Goal: Register for event/course

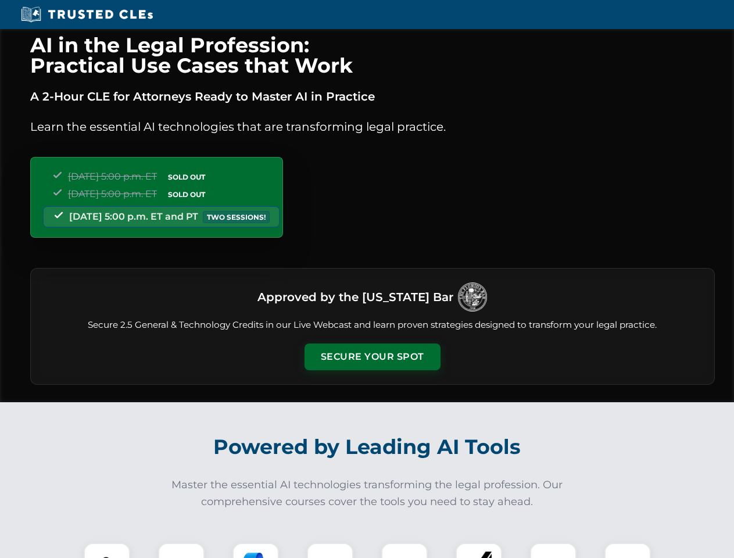
click at [372, 357] on button "Secure Your Spot" at bounding box center [372, 356] width 136 height 27
click at [107, 550] on img at bounding box center [107, 566] width 34 height 34
click at [181, 550] on div at bounding box center [181, 565] width 46 height 46
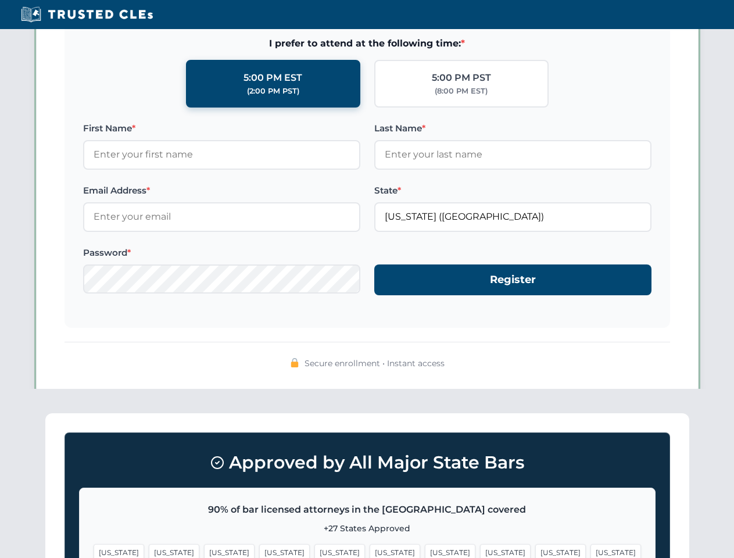
click at [535, 550] on span "[US_STATE]" at bounding box center [560, 552] width 51 height 17
